Goal: Task Accomplishment & Management: Use online tool/utility

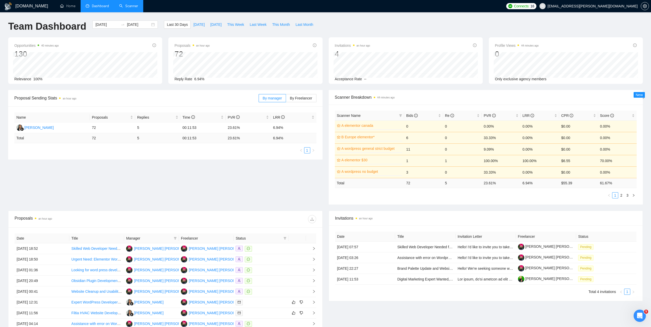
click at [135, 8] on link "Scanner" at bounding box center [128, 6] width 19 height 4
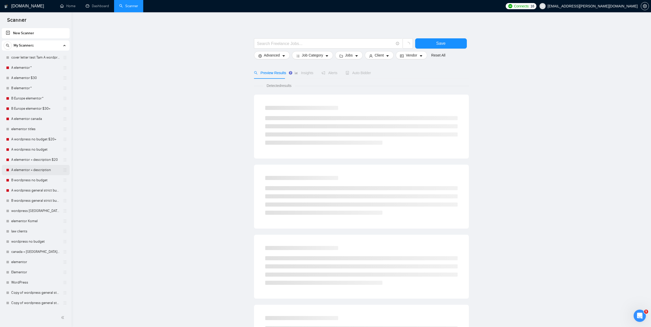
click at [29, 168] on link "A elementor + description" at bounding box center [35, 170] width 49 height 10
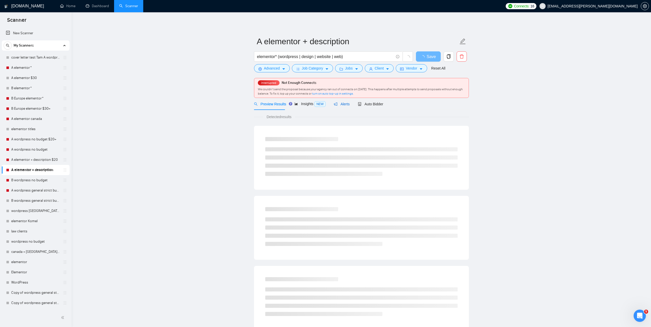
click at [341, 105] on span "Alerts" at bounding box center [342, 104] width 16 height 4
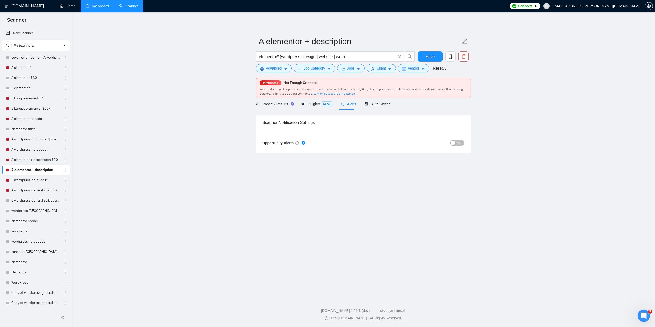
click at [107, 6] on link "Dashboard" at bounding box center [97, 6] width 23 height 4
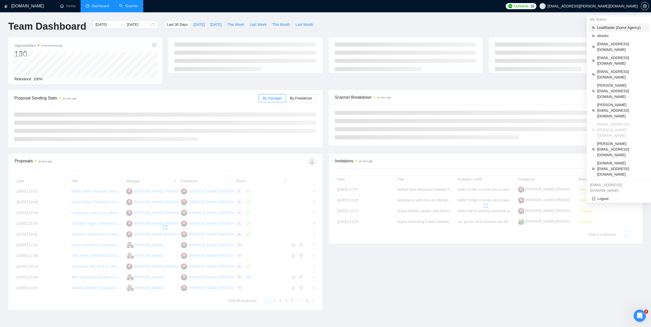
click at [613, 29] on span "LeadRadar (Donor Agency)" at bounding box center [621, 28] width 49 height 6
